Goal: Information Seeking & Learning: Learn about a topic

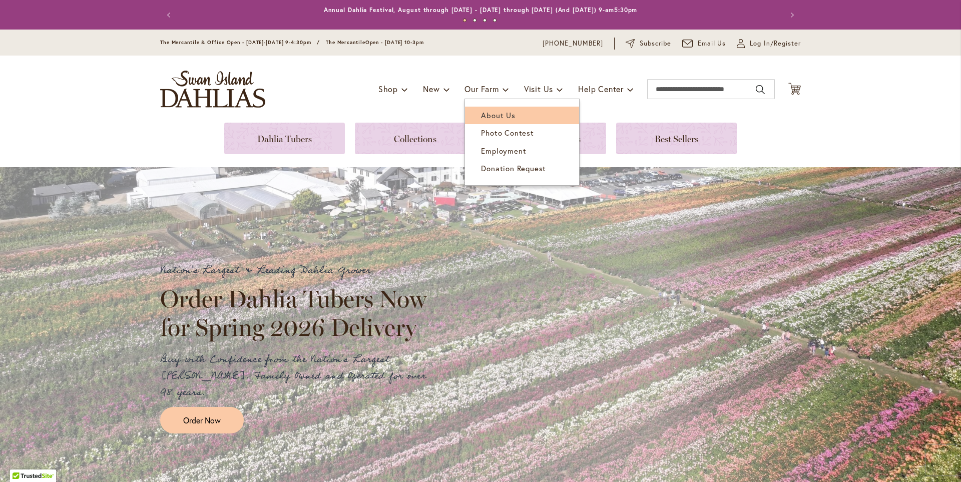
click at [493, 117] on span "About Us" at bounding box center [498, 115] width 34 height 10
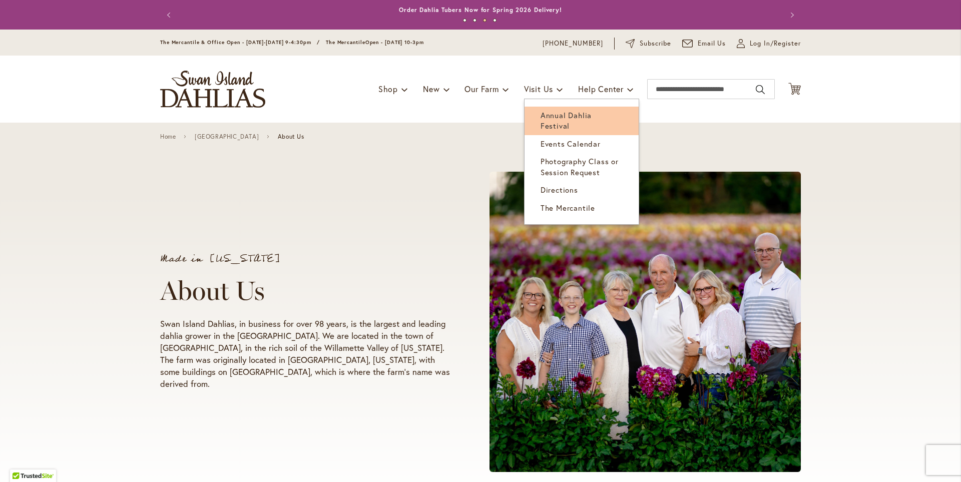
click at [578, 118] on span "Annual Dahlia Festival" at bounding box center [566, 120] width 51 height 21
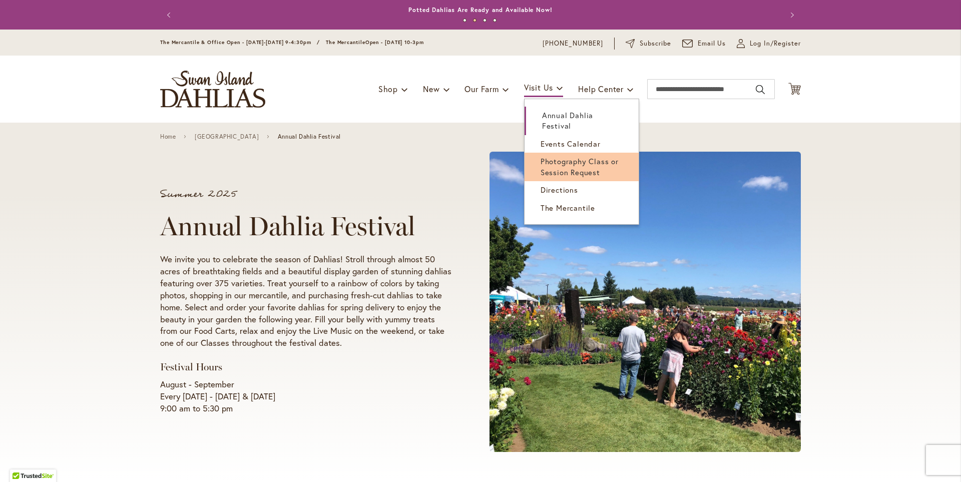
click at [589, 168] on span "Photography Class or Session Request" at bounding box center [580, 166] width 78 height 21
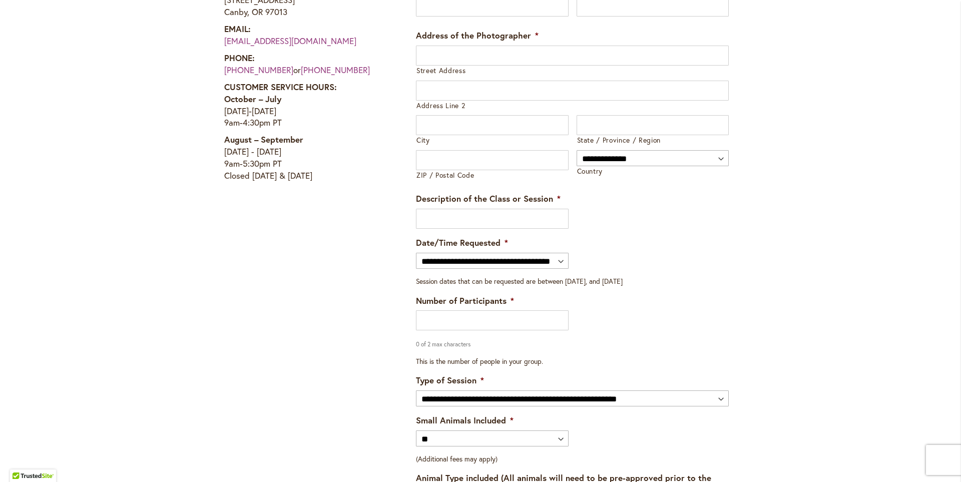
scroll to position [1252, 0]
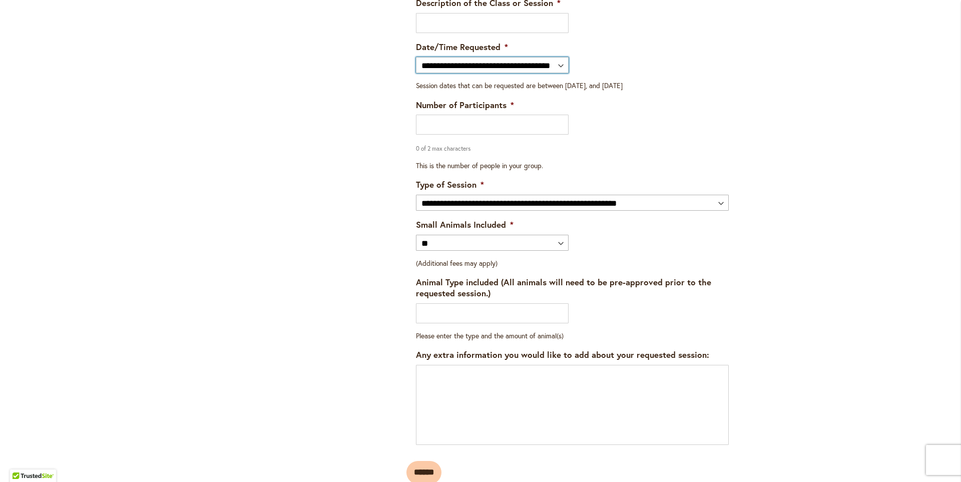
click at [448, 72] on select "**********" at bounding box center [492, 65] width 153 height 16
click at [364, 77] on div "ADDRESS : 995 NW 22nd Ave Canby, OR 97013 EMAIL: info@dahlias.com PHONE: (503) …" at bounding box center [306, 74] width 165 height 882
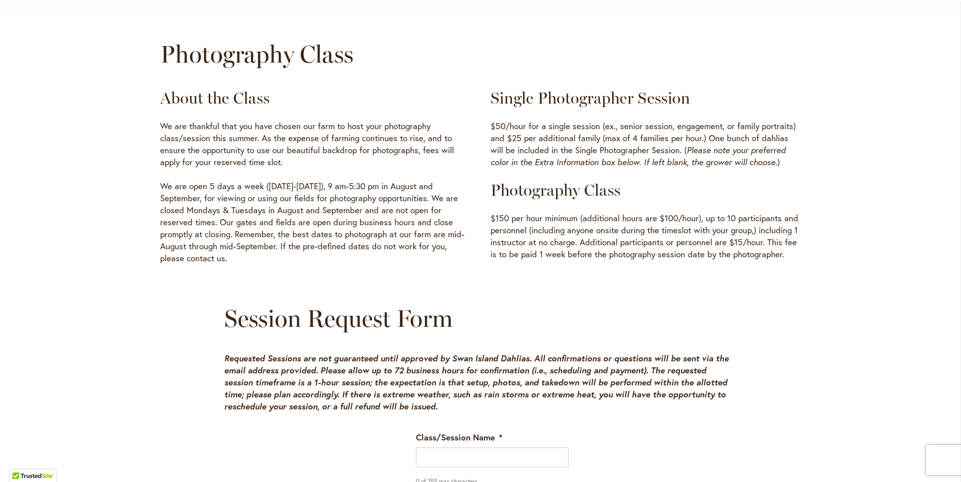
scroll to position [451, 0]
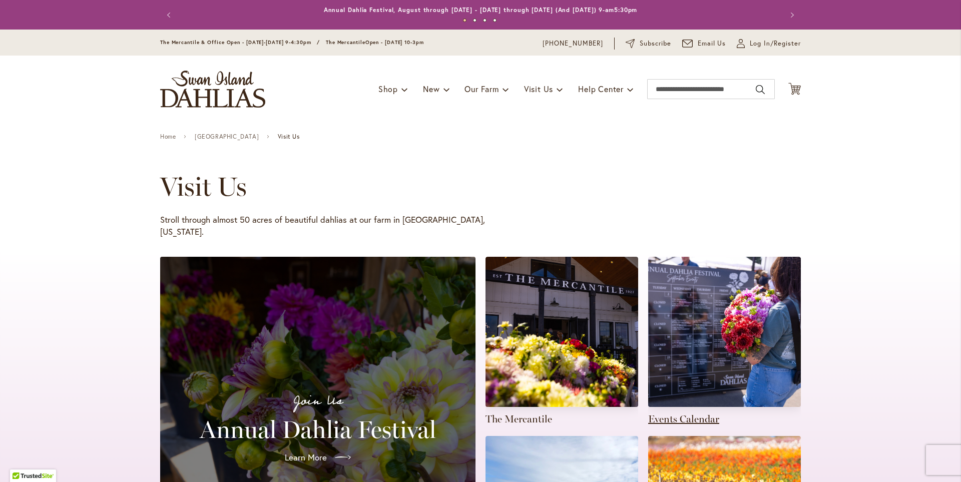
click at [690, 257] on link at bounding box center [724, 341] width 153 height 169
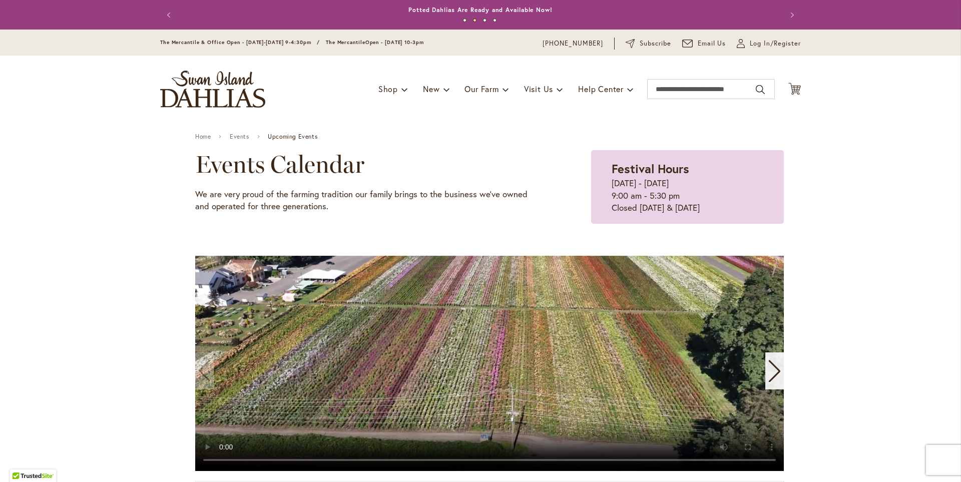
scroll to position [50, 0]
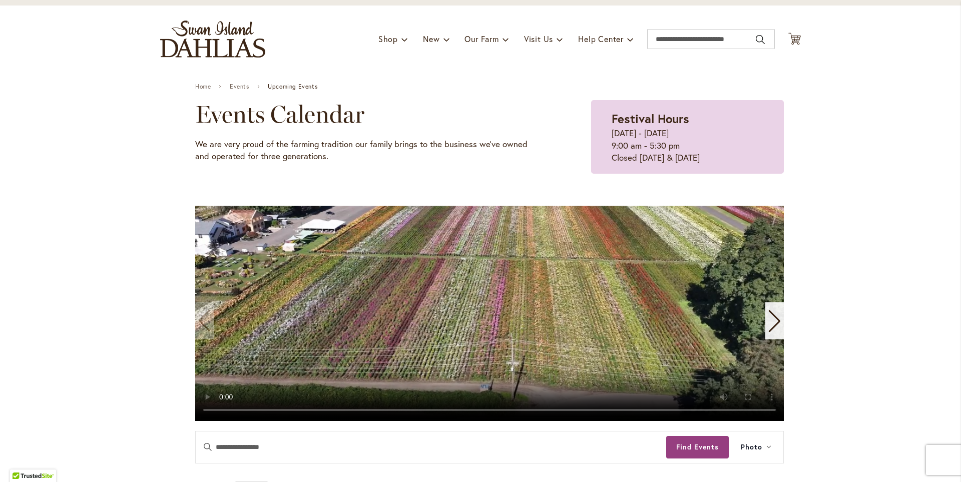
click at [774, 318] on icon "Next slide" at bounding box center [775, 321] width 12 height 22
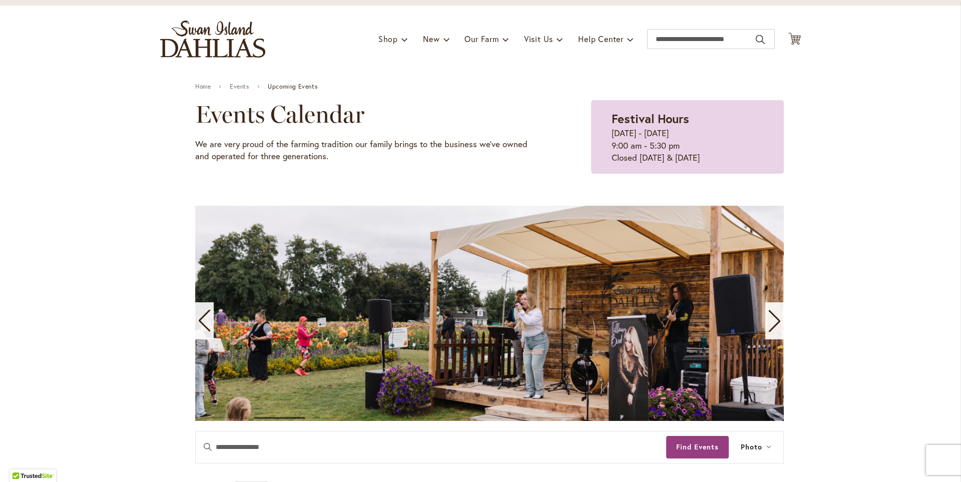
click at [774, 318] on icon "Next slide" at bounding box center [775, 321] width 12 height 22
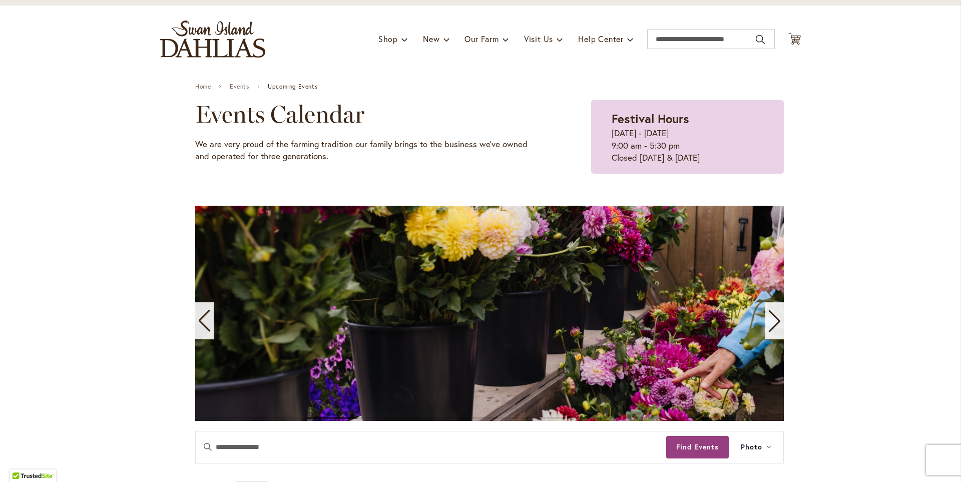
click at [774, 318] on icon "Next slide" at bounding box center [775, 321] width 12 height 22
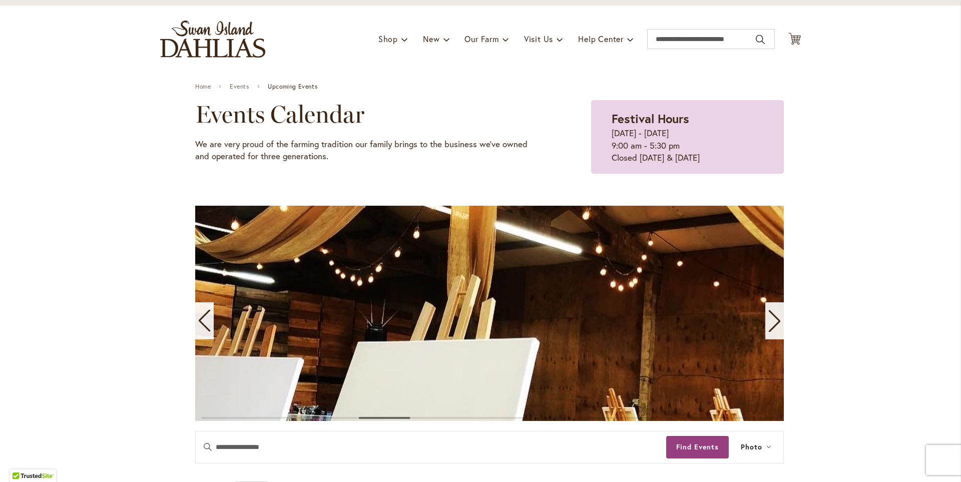
click at [774, 318] on icon "Next slide" at bounding box center [775, 321] width 12 height 22
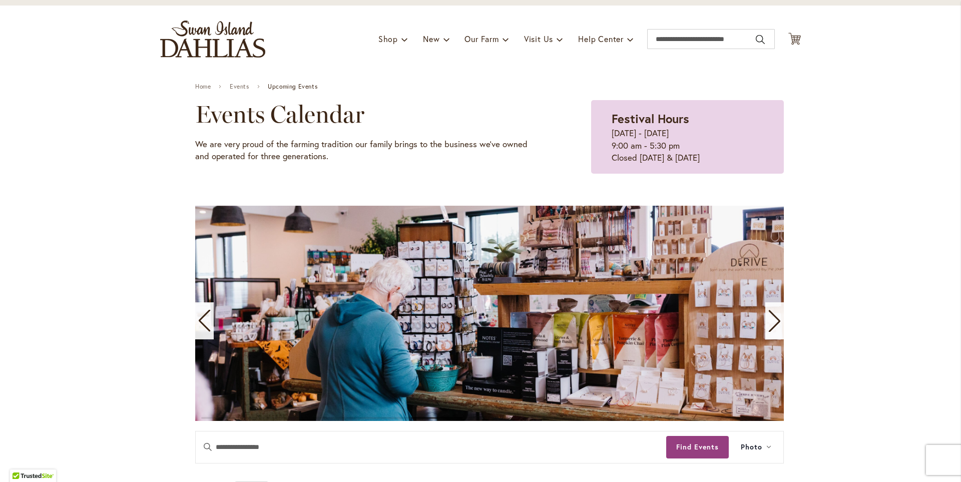
click at [774, 318] on icon "Next slide" at bounding box center [775, 321] width 12 height 22
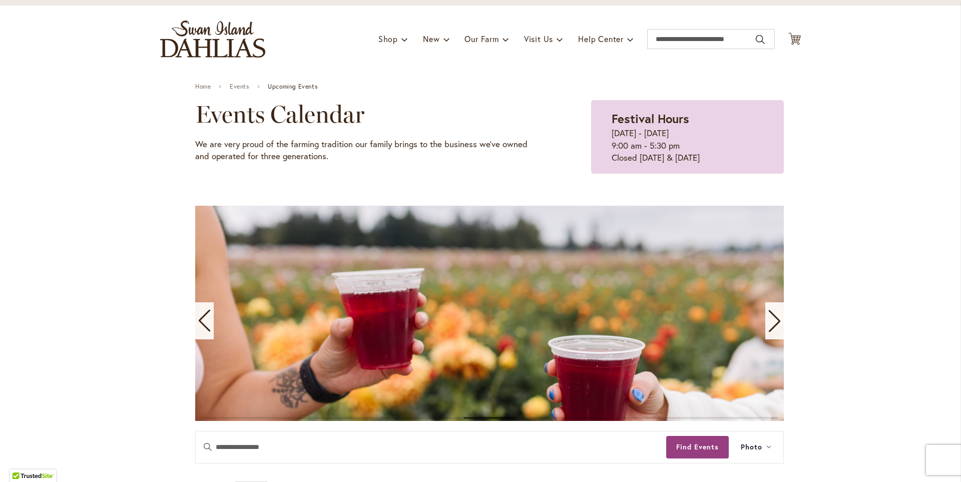
click at [774, 318] on icon "Next slide" at bounding box center [775, 321] width 12 height 22
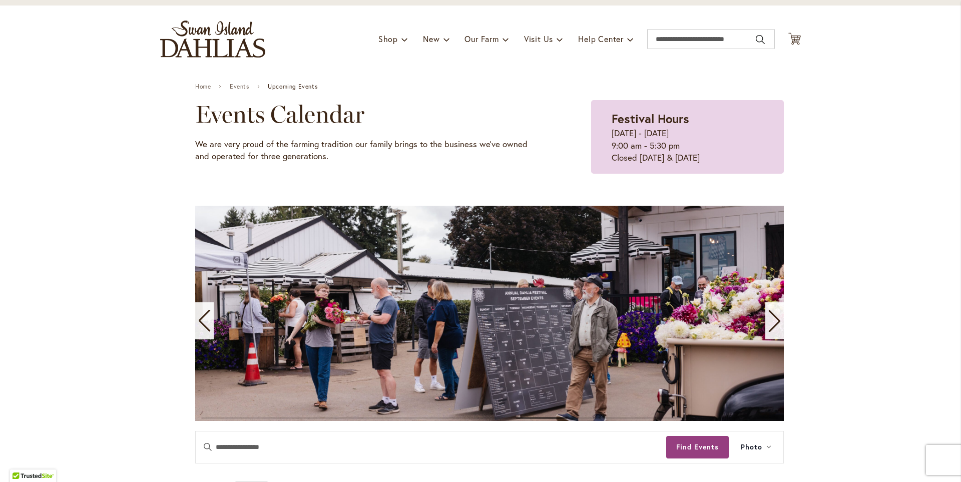
click at [774, 318] on icon "Next slide" at bounding box center [775, 321] width 12 height 22
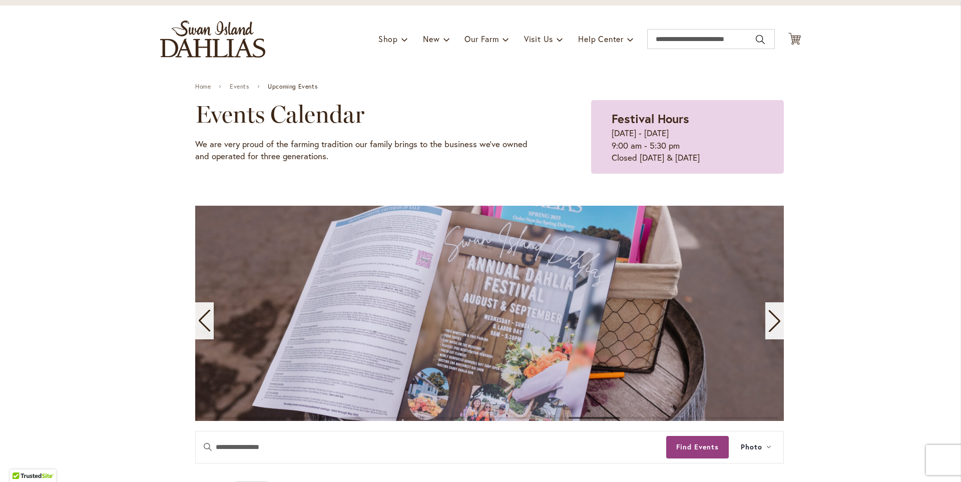
click at [774, 318] on icon "Next slide" at bounding box center [775, 321] width 12 height 22
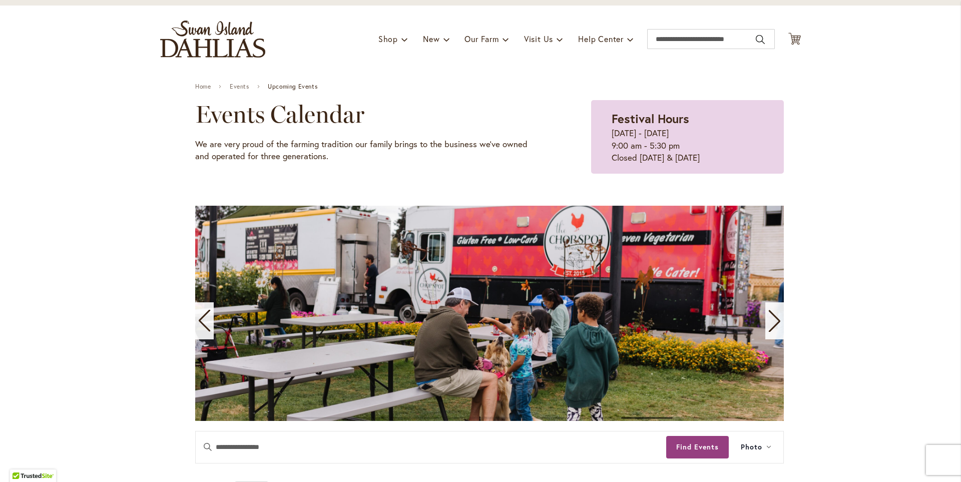
click at [774, 318] on icon "Next slide" at bounding box center [775, 321] width 12 height 22
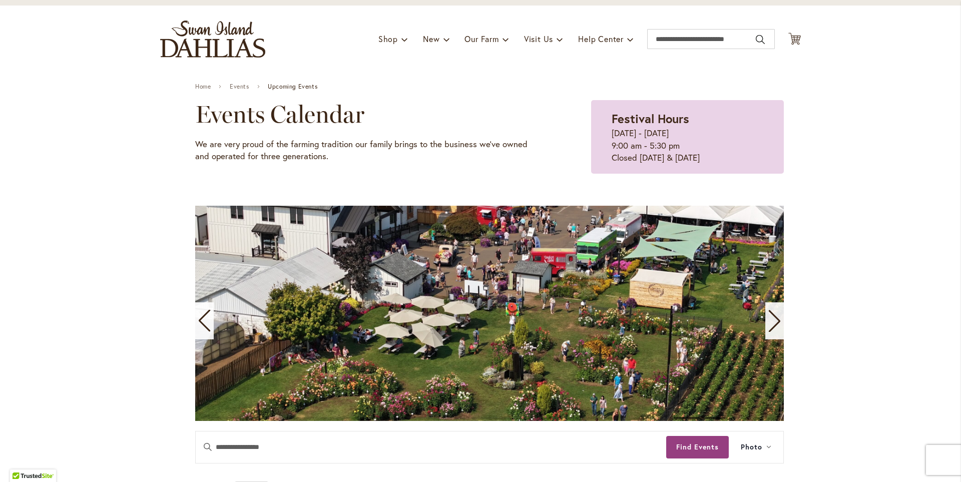
click at [774, 318] on icon "Next slide" at bounding box center [775, 321] width 12 height 22
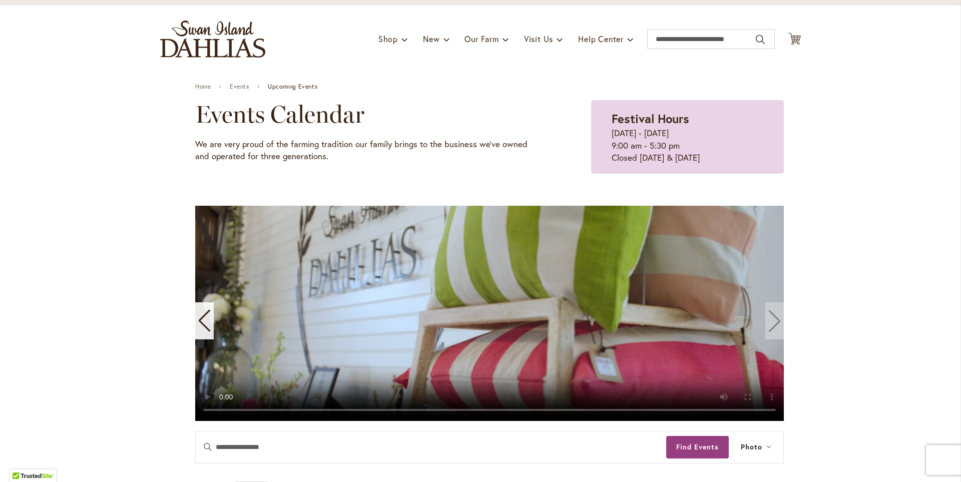
click at [774, 318] on video "11 / 11" at bounding box center [489, 313] width 589 height 215
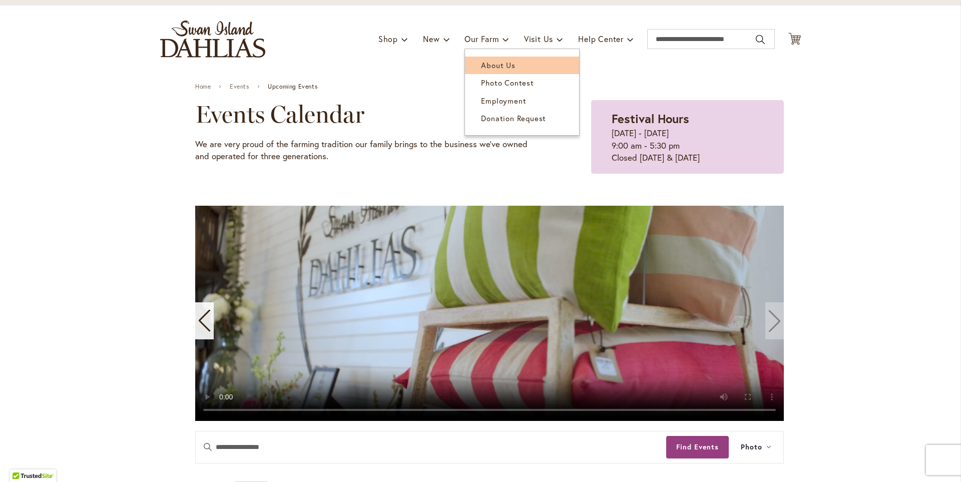
click at [490, 65] on span "About Us" at bounding box center [498, 65] width 34 height 10
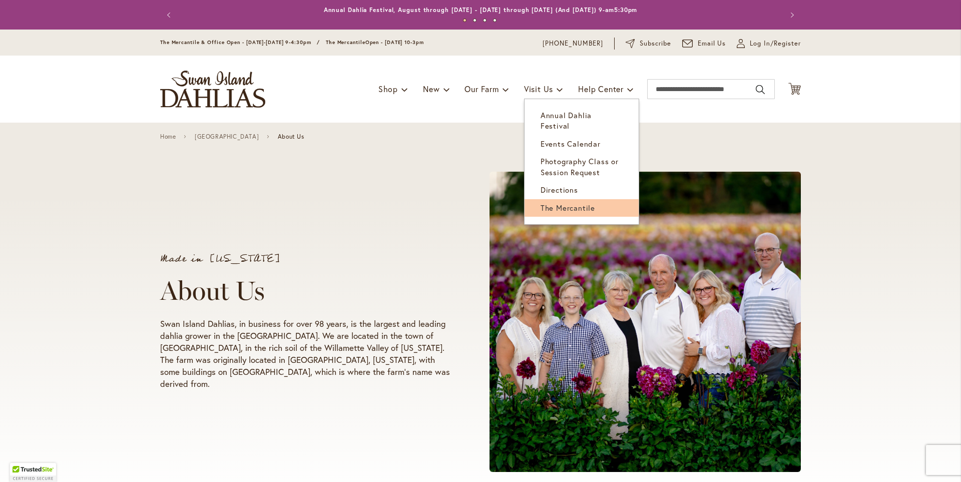
click at [551, 203] on link "The Mercantile" at bounding box center [582, 208] width 114 height 18
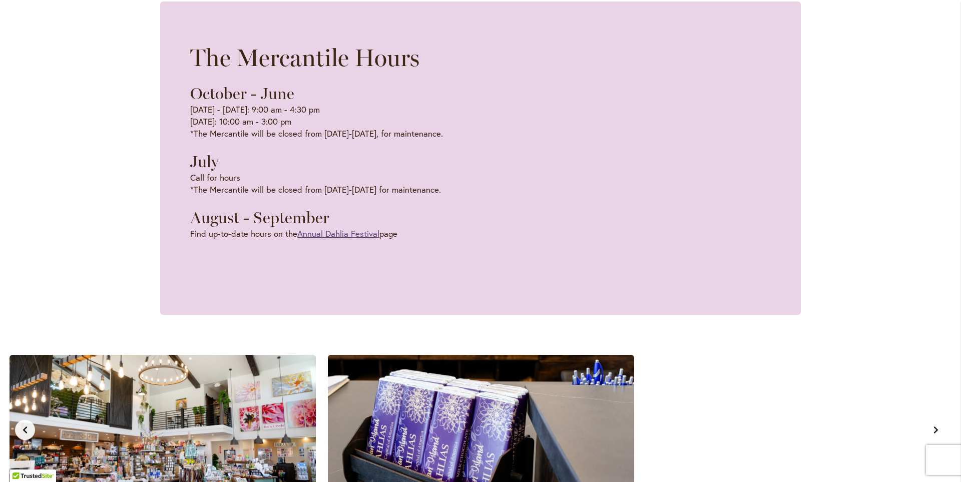
scroll to position [0, 318]
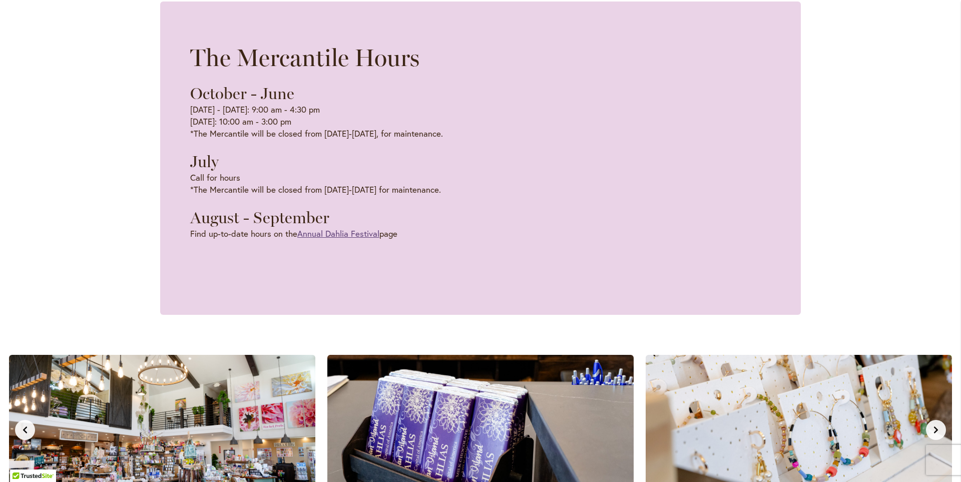
click at [342, 239] on link "Annual Dahlia Festival" at bounding box center [338, 234] width 82 height 12
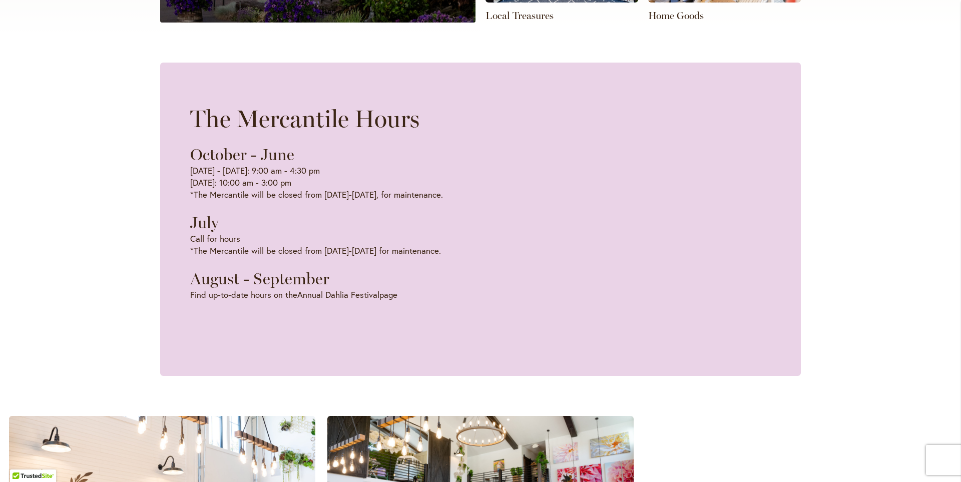
scroll to position [701, 0]
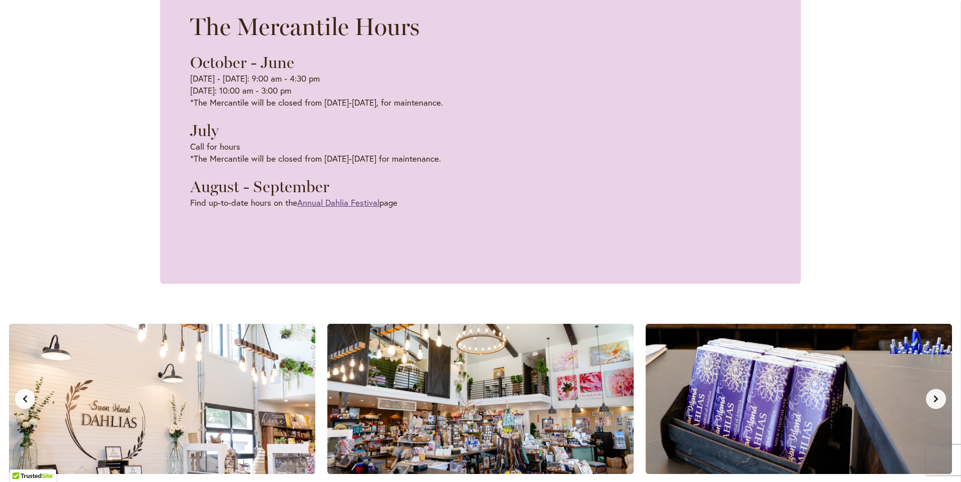
click at [354, 208] on link "Annual Dahlia Festival" at bounding box center [338, 203] width 82 height 12
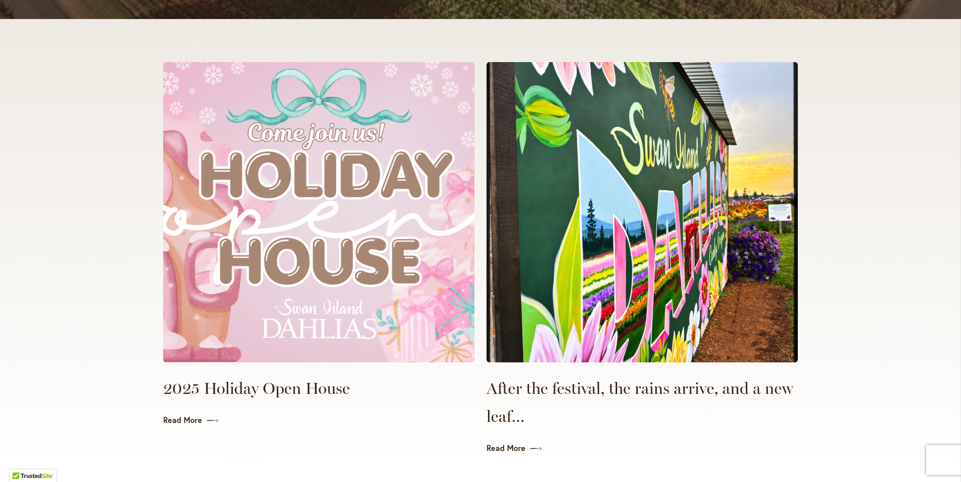
scroll to position [2203, 0]
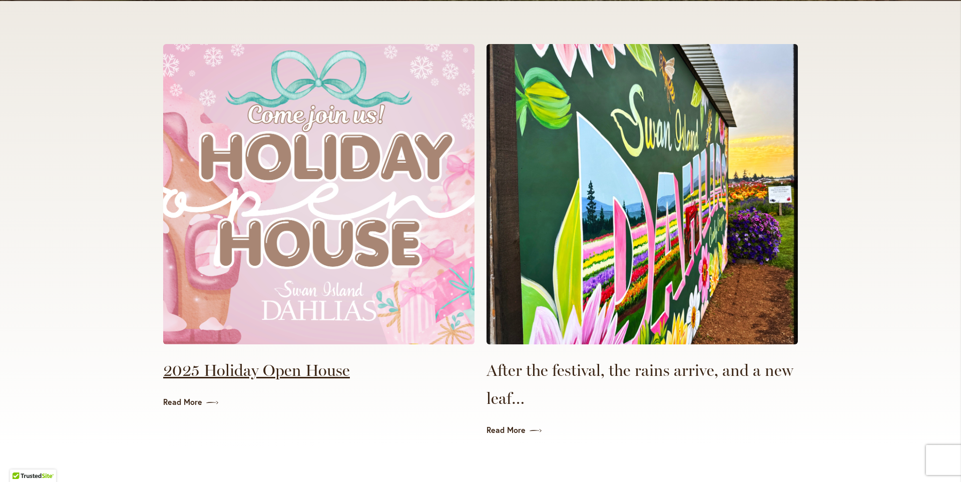
click at [284, 357] on link "2025 Holiday Open House" at bounding box center [318, 371] width 311 height 28
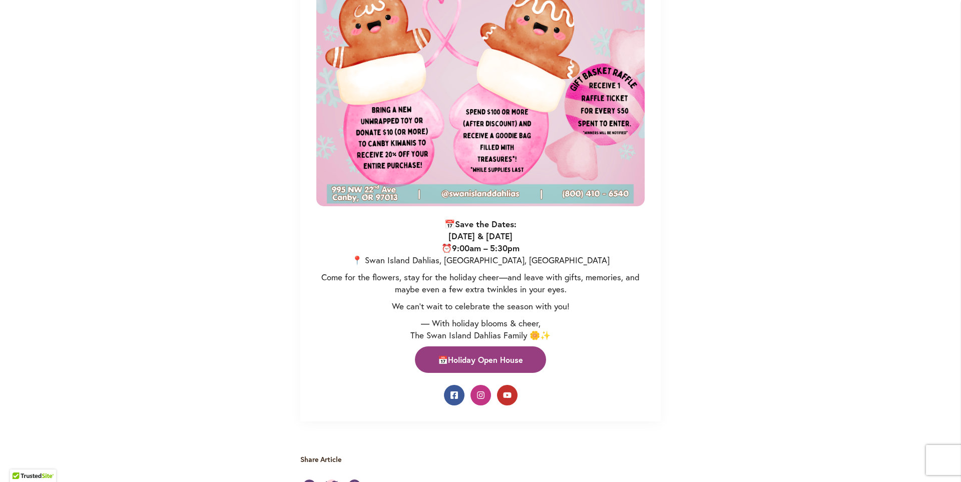
scroll to position [1102, 0]
